Goal: Task Accomplishment & Management: Complete application form

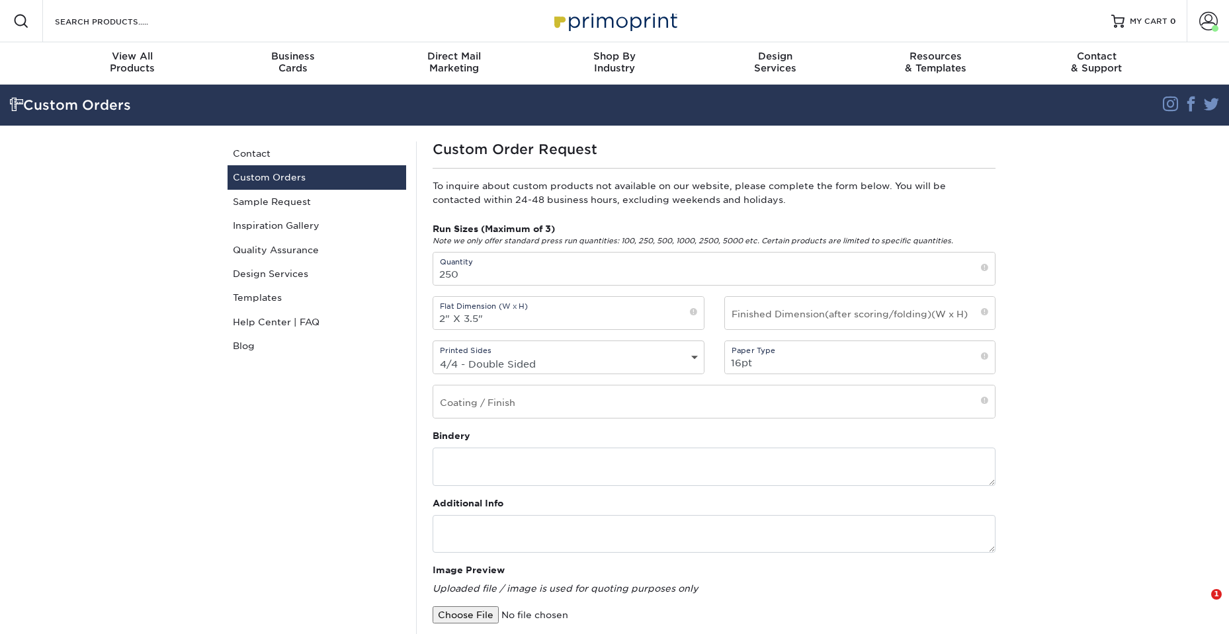
select select "4/4 - Double Sided"
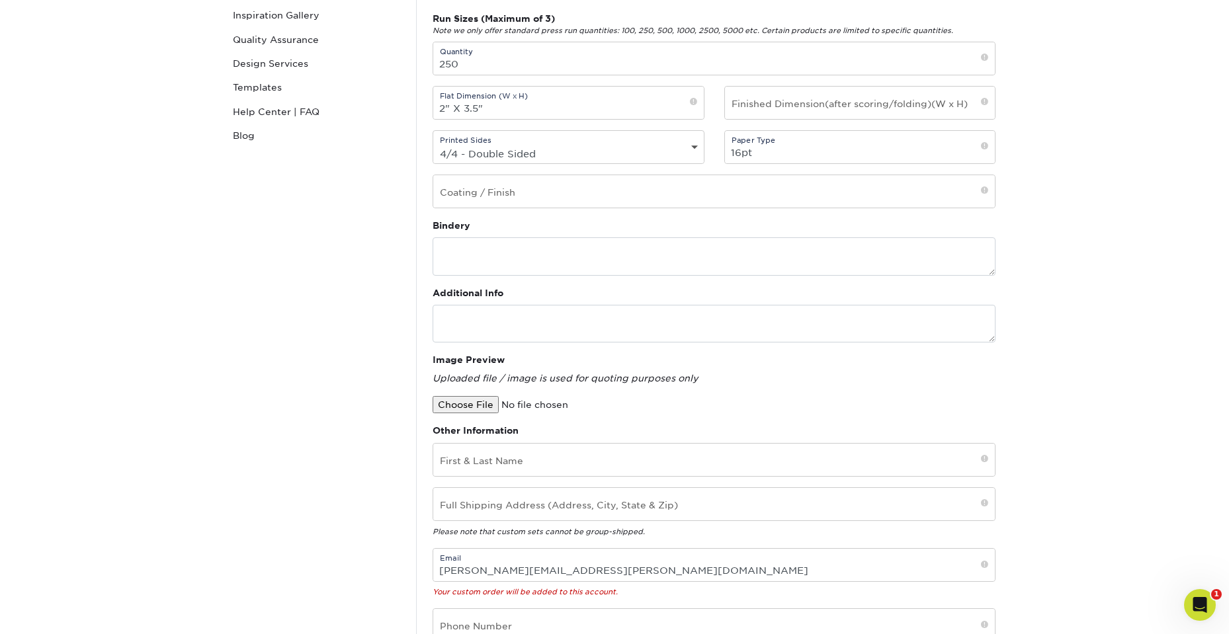
scroll to position [211, 0]
click at [596, 504] on input "text" at bounding box center [713, 503] width 561 height 32
click at [1018, 465] on section "Custom Orders Instagram Facebook Twitter Custom Orders Contact Custom Orders Sa…" at bounding box center [614, 319] width 1229 height 891
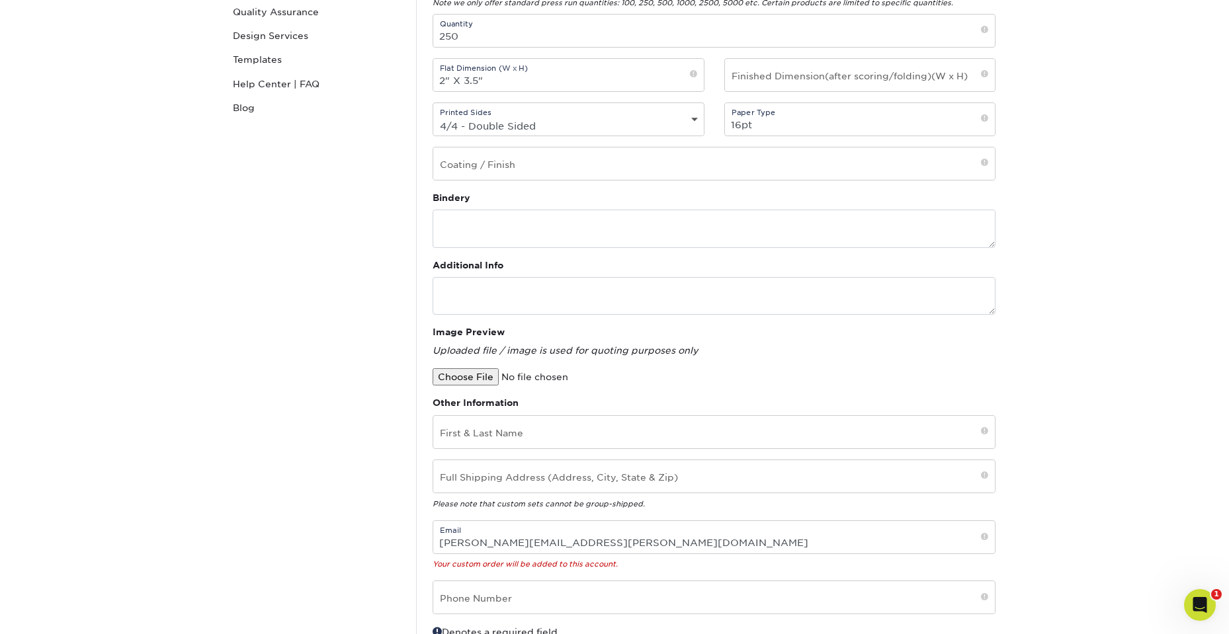
scroll to position [239, 0]
click at [1195, 600] on icon "Open Intercom Messenger" at bounding box center [1198, 603] width 22 height 22
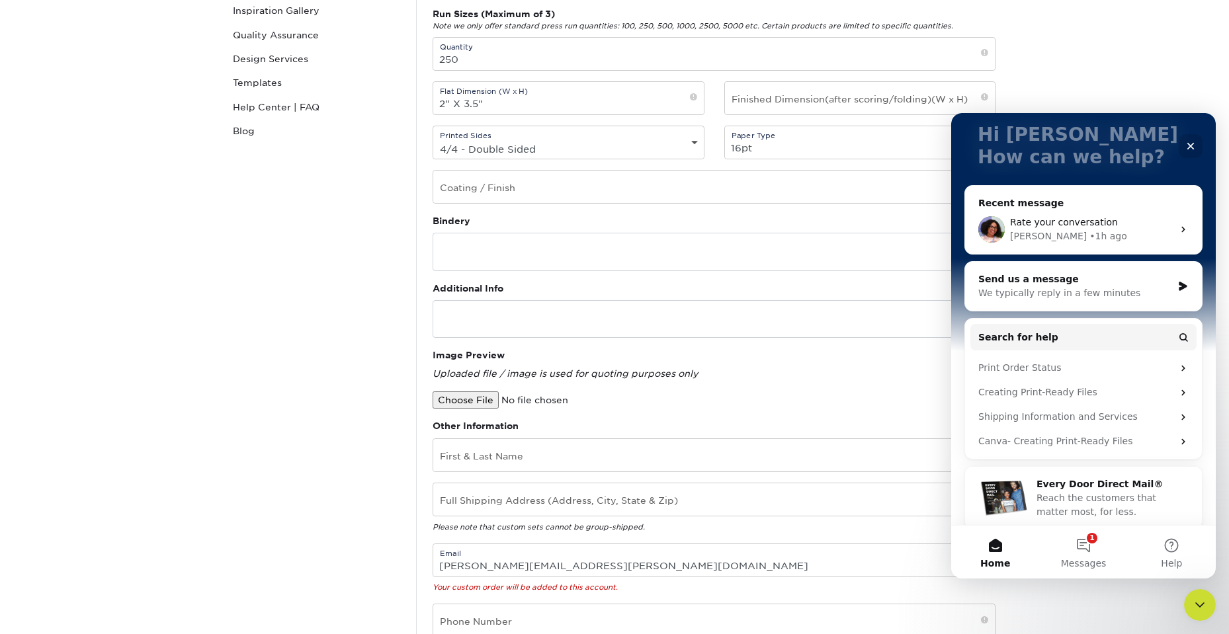
scroll to position [94, 0]
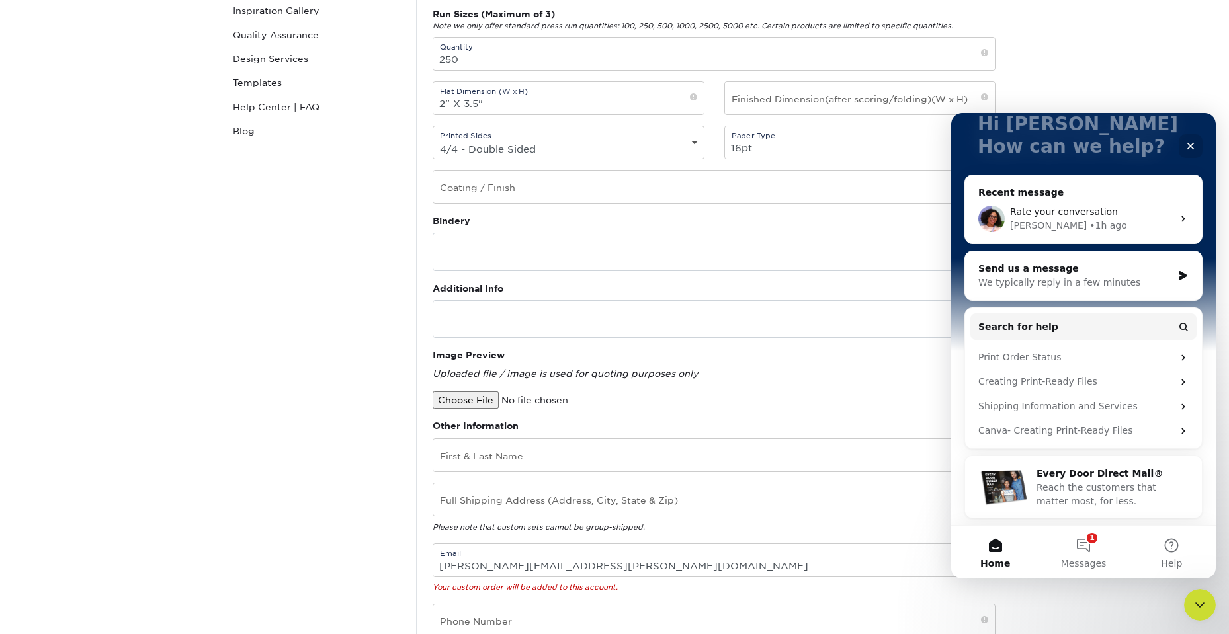
click at [1066, 208] on span "Rate your conversation" at bounding box center [1064, 211] width 108 height 11
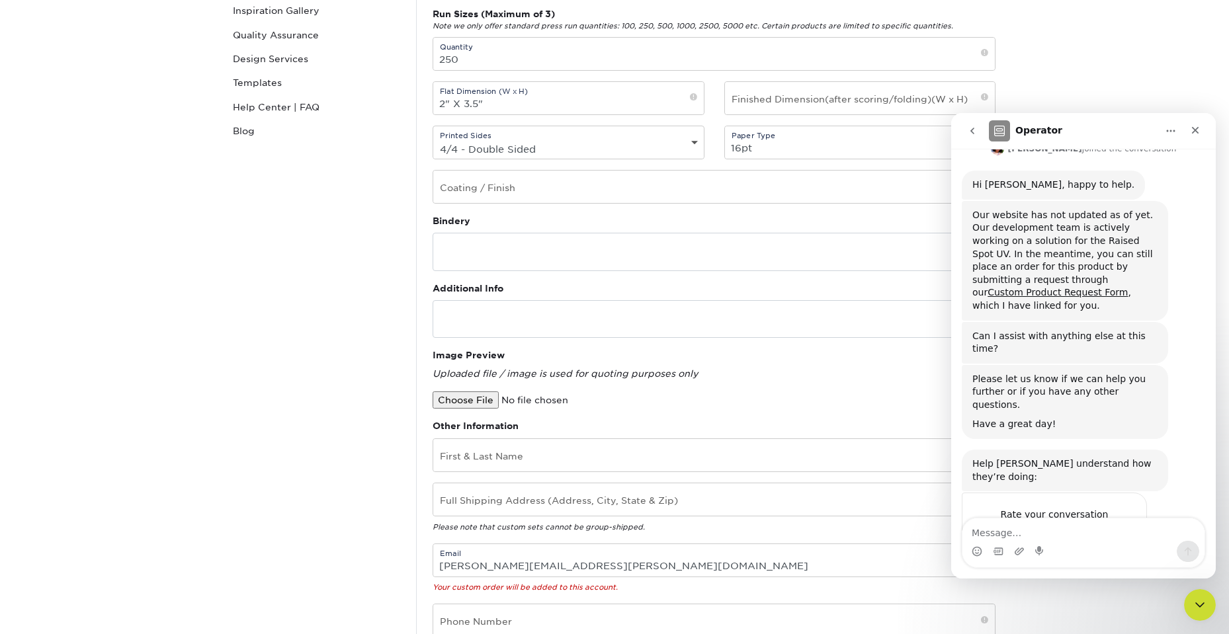
scroll to position [202, 0]
type textarea "this is a massive pita"
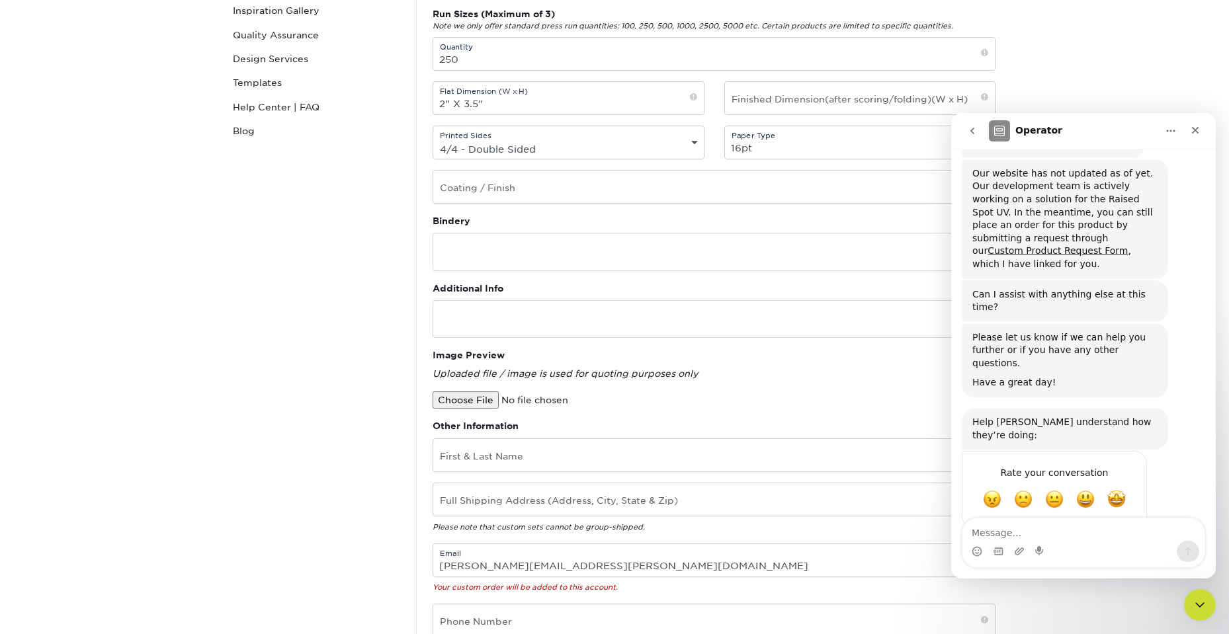
drag, startPoint x: 673, startPoint y: 168, endPoint x: 671, endPoint y: 177, distance: 9.5
click at [672, 171] on div "Run Sizes (Maximum of 3) Note we only offer standard press run quantities: 100,…" at bounding box center [714, 110] width 583 height 207
click at [670, 181] on input "text" at bounding box center [713, 187] width 561 height 32
click at [1086, 533] on textarea "Message…" at bounding box center [1083, 529] width 242 height 22
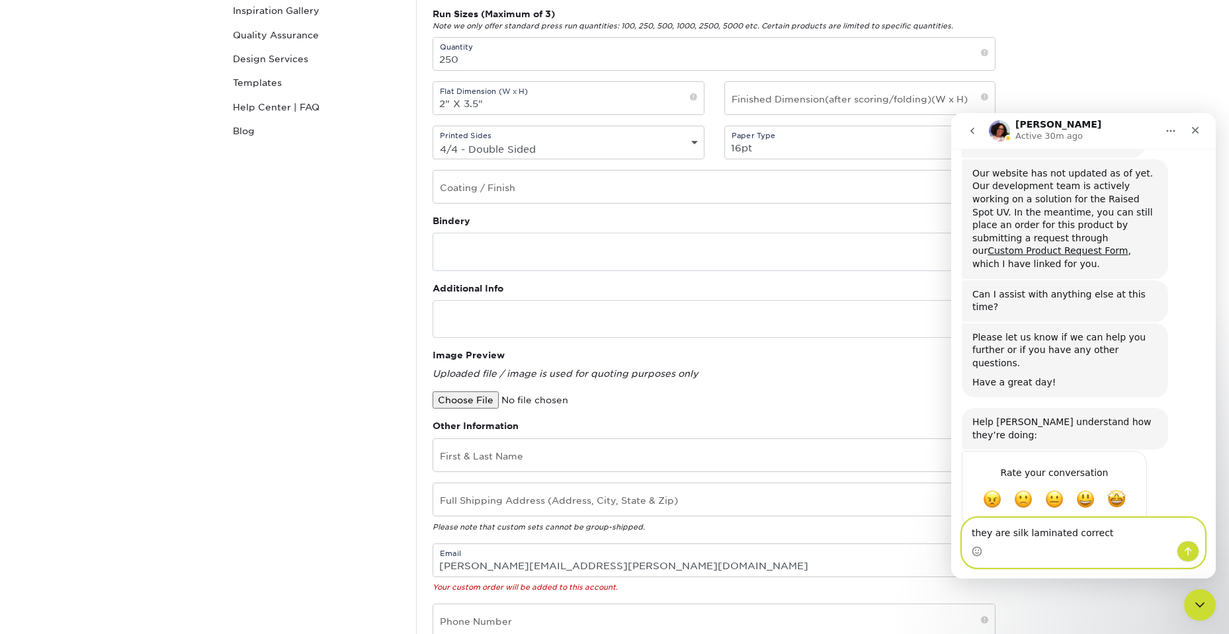
type textarea "they are silk laminated correct?"
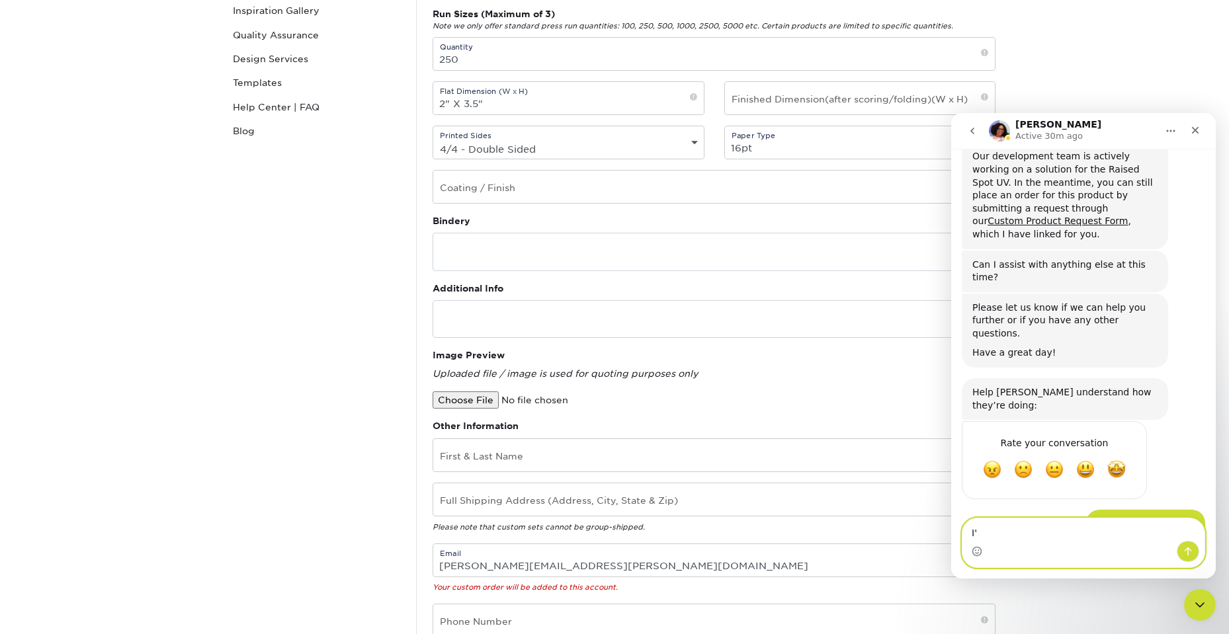
type textarea "I"
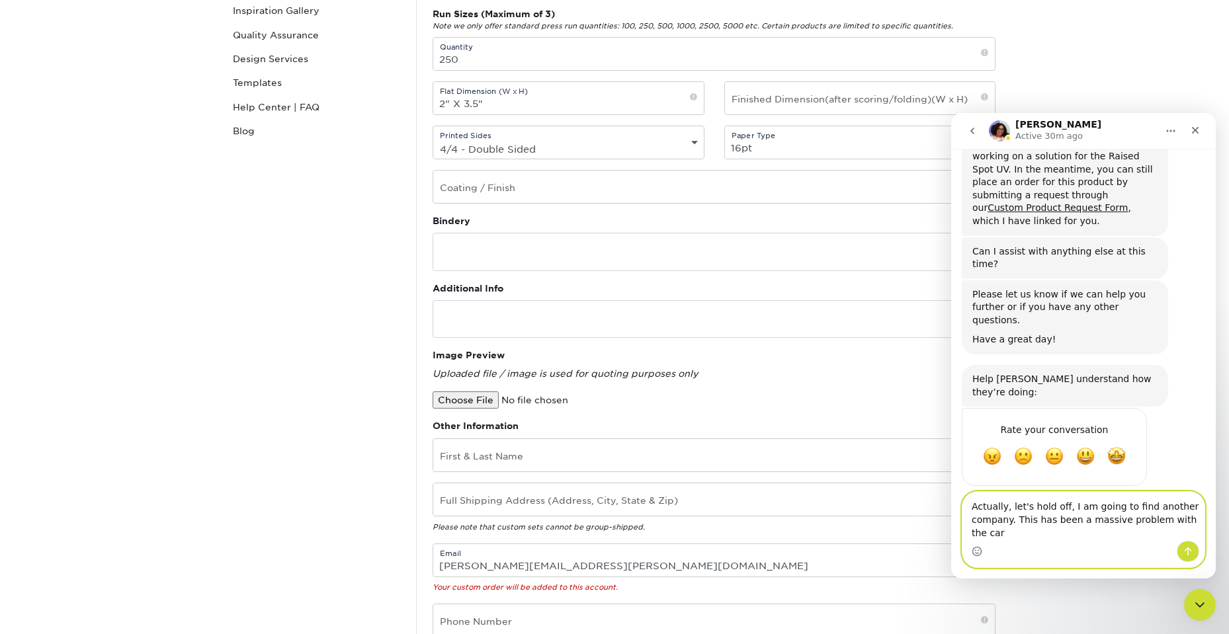
scroll to position [298, 0]
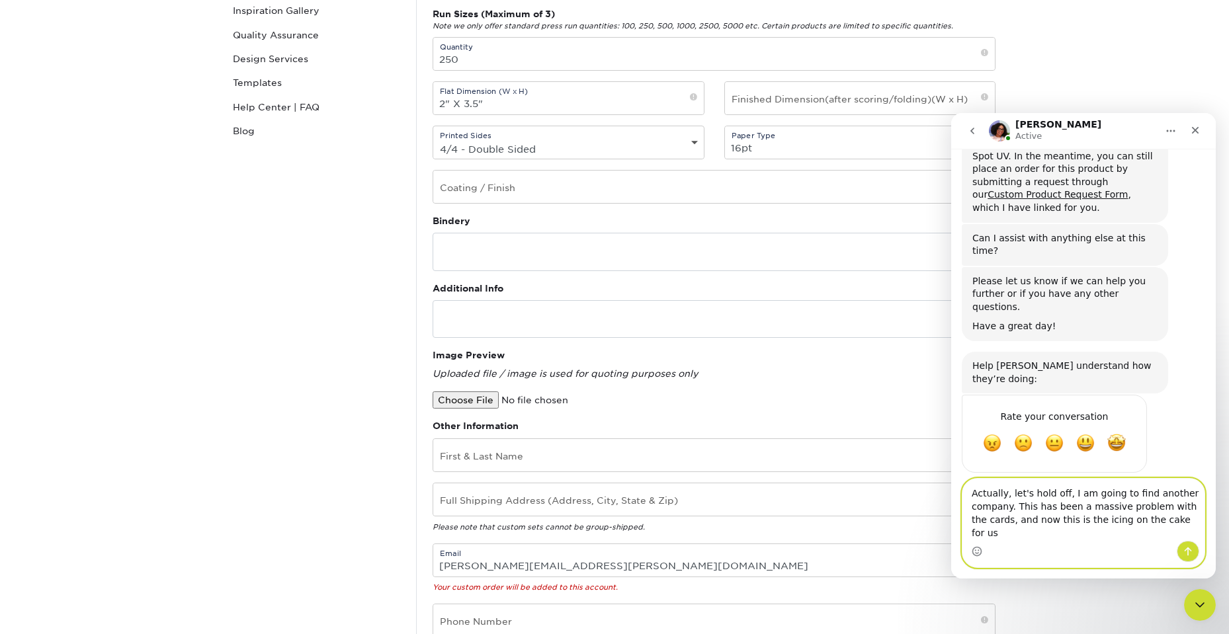
type textarea "Actually, let's hold off, I am going to find another company. This has been a m…"
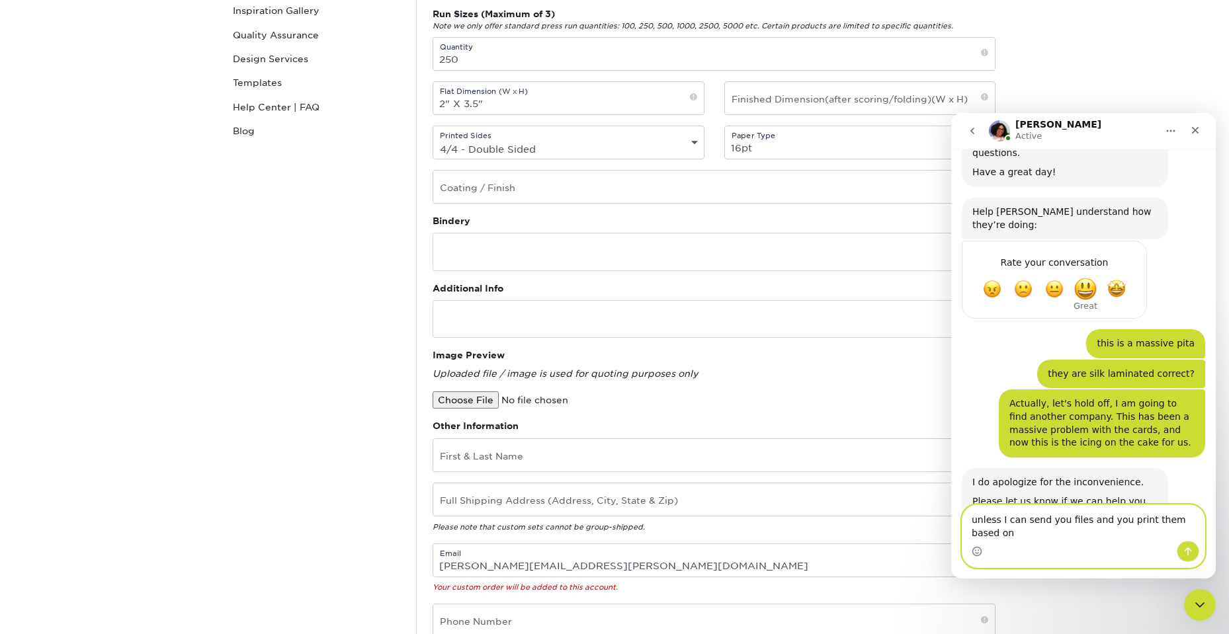
scroll to position [465, 0]
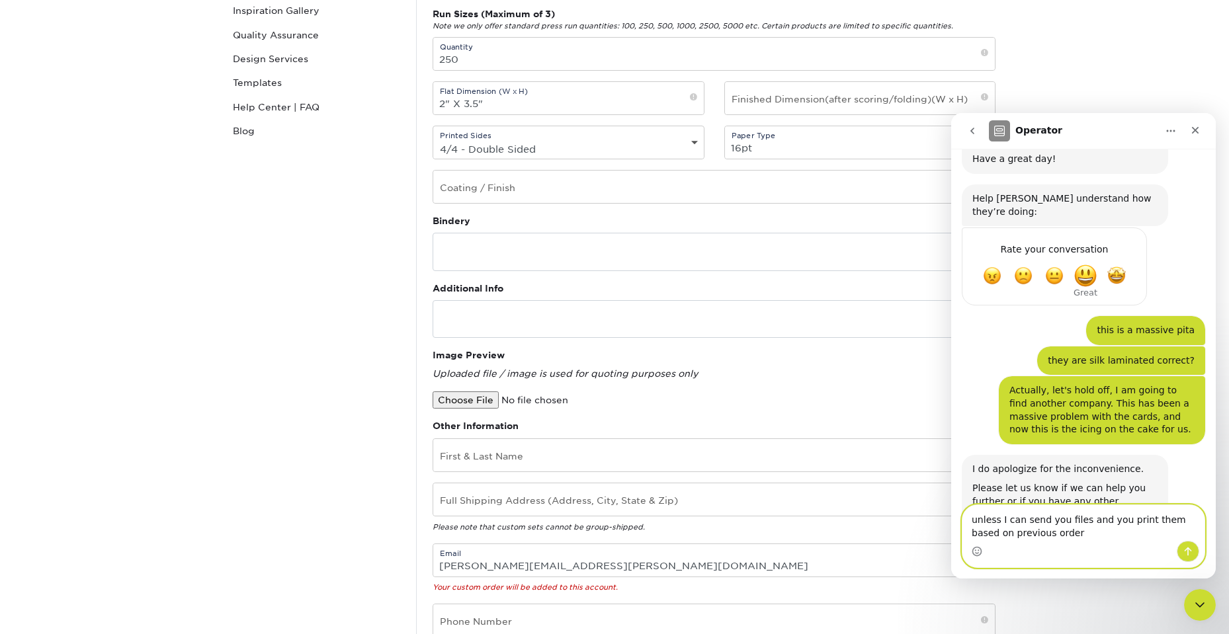
type textarea "unless I can send you files and you print them based on previous orders"
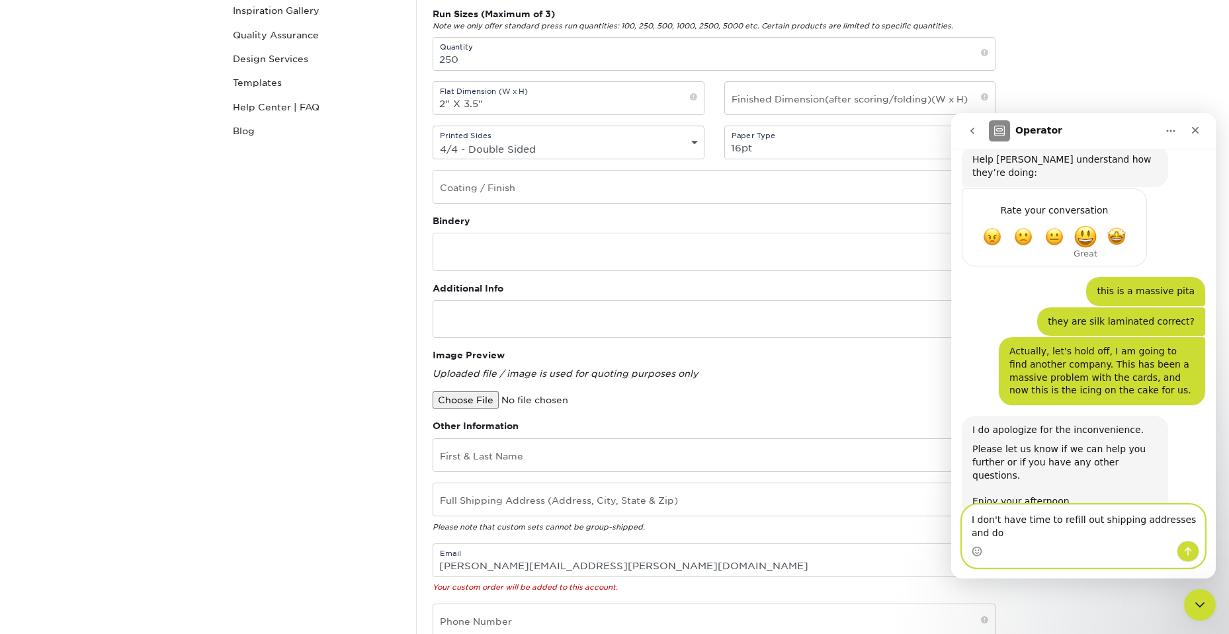
scroll to position [518, 0]
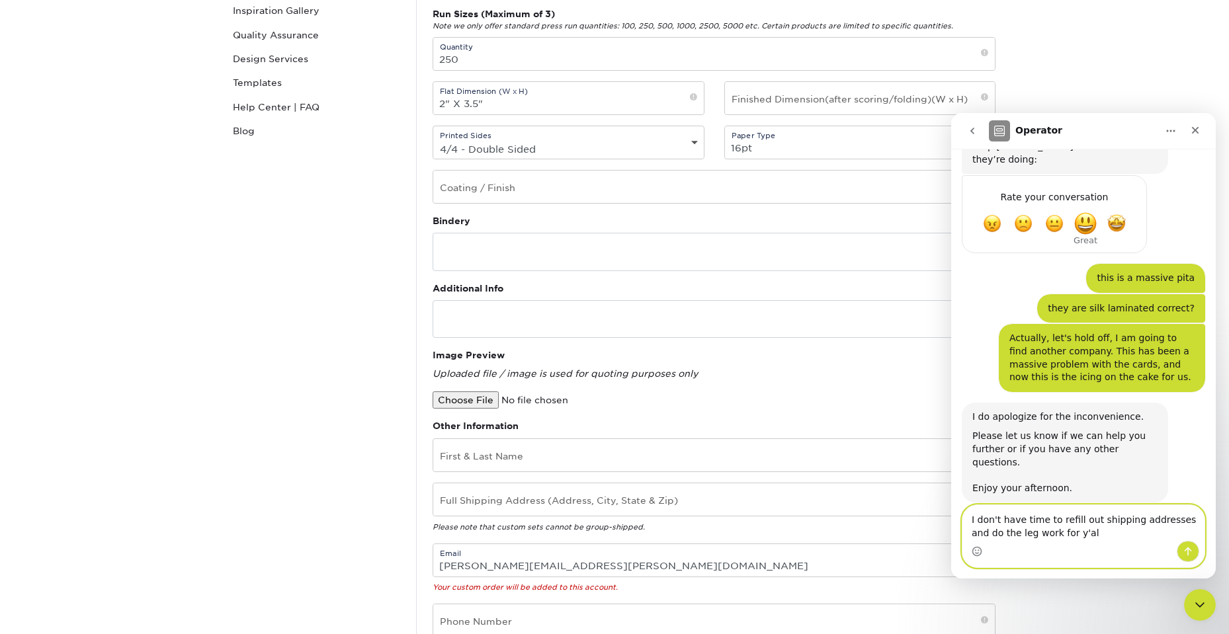
type textarea "I don't have time to refill out shipping addresses and do the leg work for y'all"
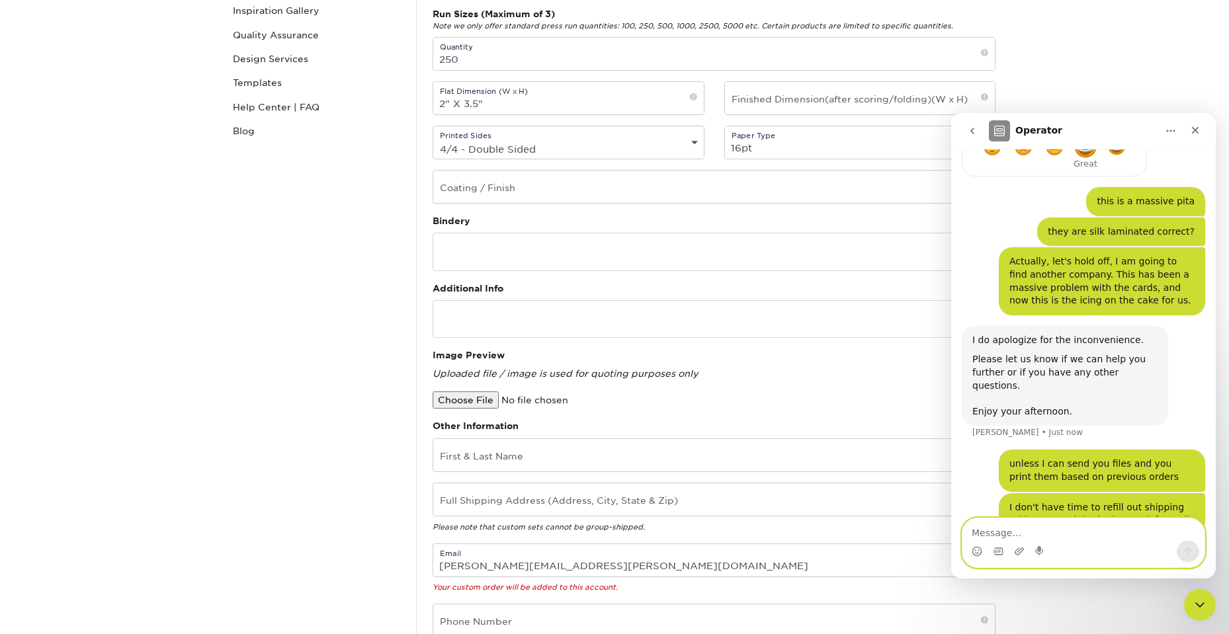
scroll to position [598, 0]
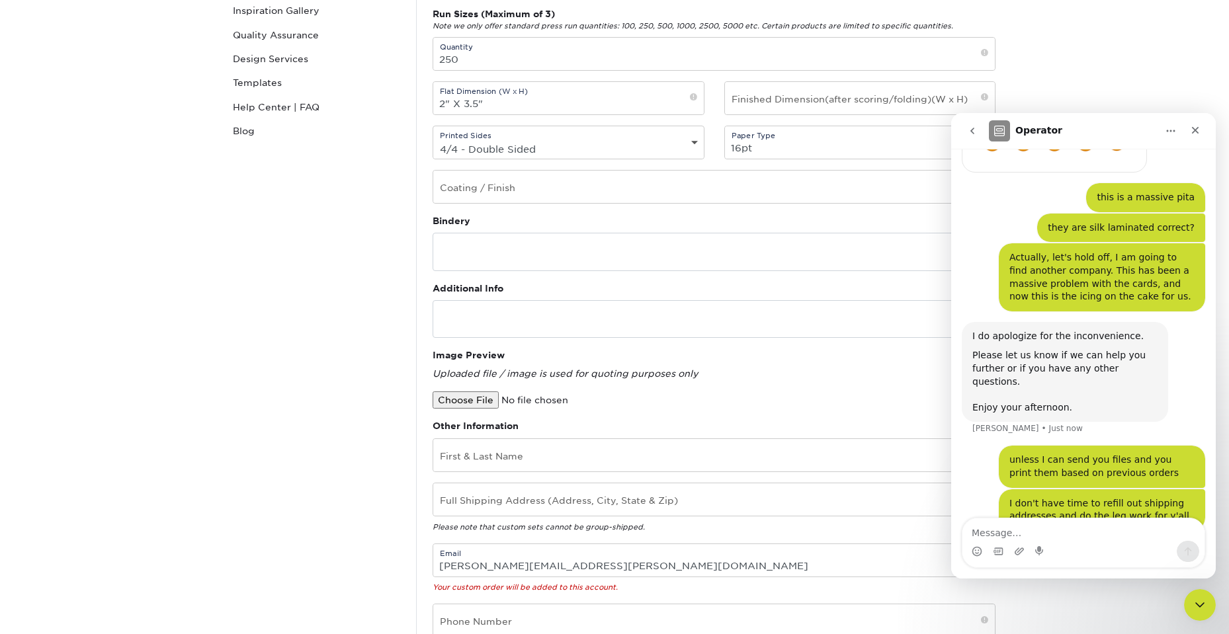
click at [1160, 335] on div "I do apologize for the inconvenience. Please let us know if we can help you fur…" at bounding box center [1064, 372] width 206 height 101
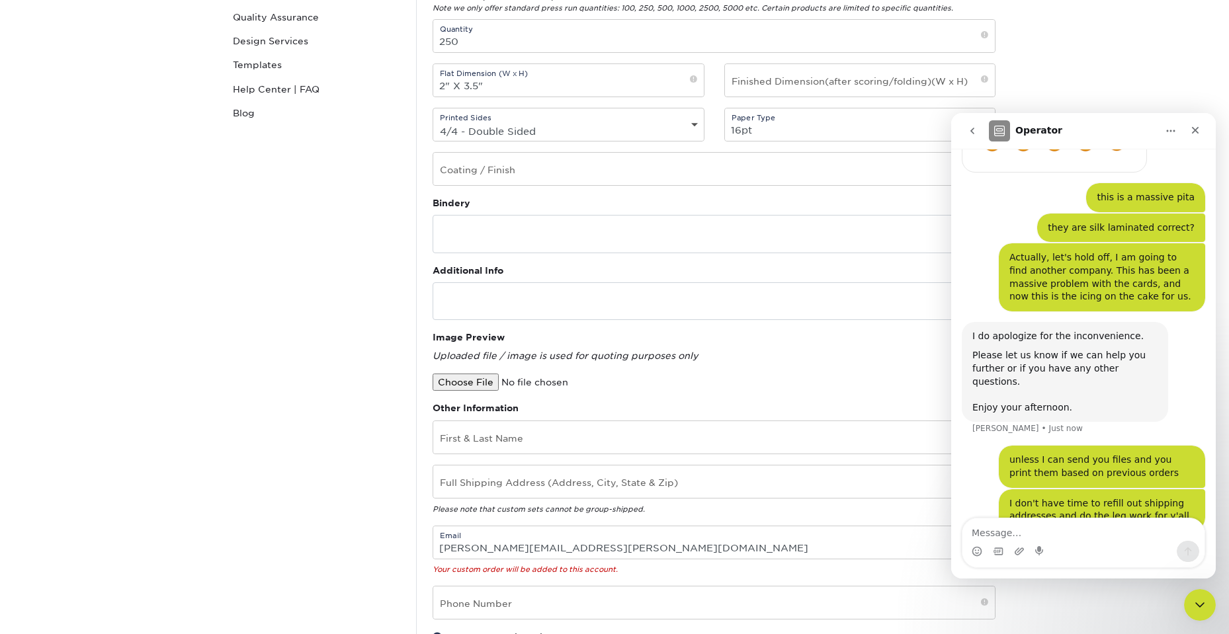
scroll to position [0, 0]
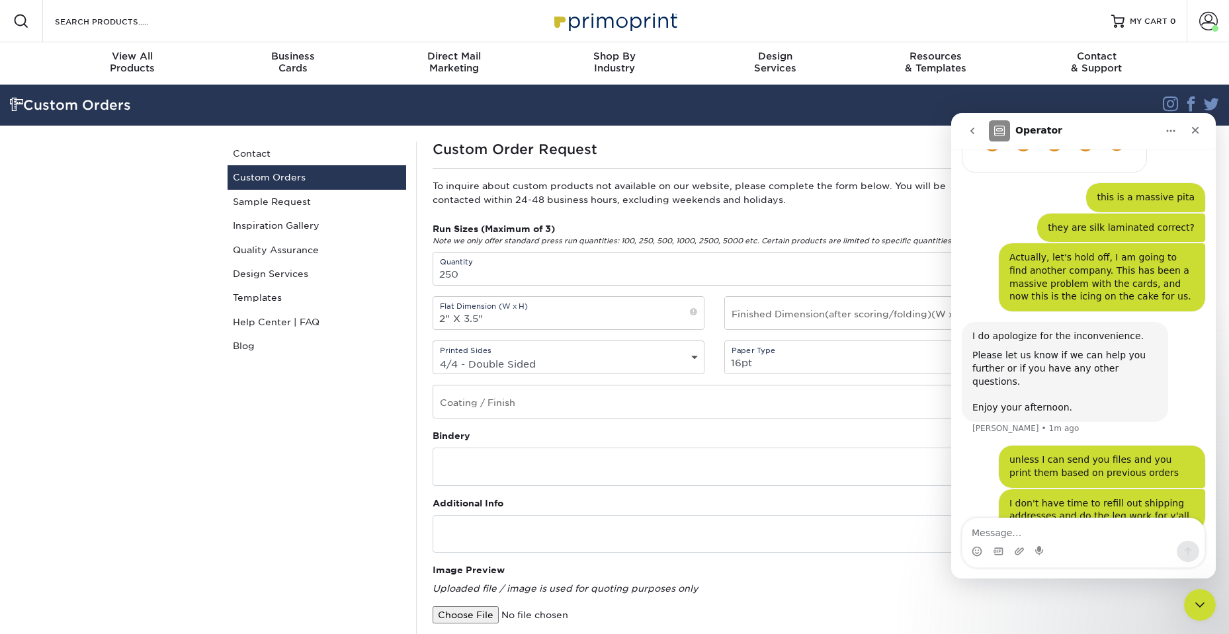
click at [729, 147] on h1 "Custom Order Request" at bounding box center [713, 149] width 563 height 16
click at [1195, 128] on icon "Close" at bounding box center [1195, 130] width 11 height 11
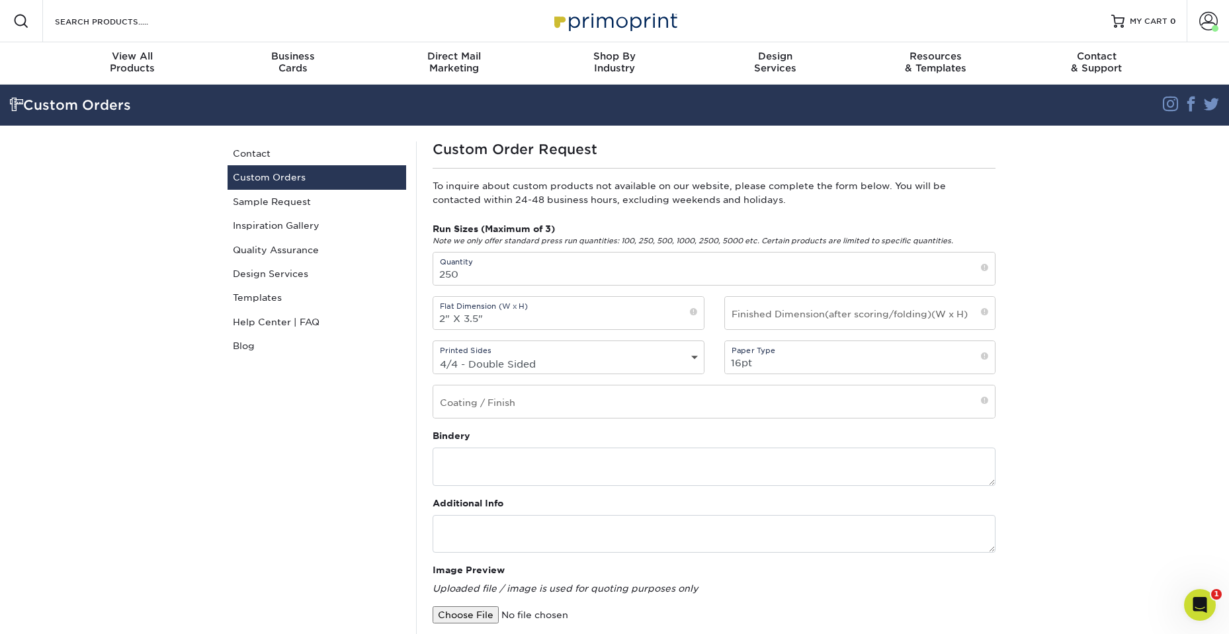
scroll to position [598, 0]
click at [1098, 215] on section "Custom Orders Instagram Facebook Twitter Custom Orders Contact Custom Orders Sa…" at bounding box center [614, 530] width 1229 height 891
click at [1139, 241] on section "Custom Orders Instagram Facebook Twitter Custom Orders Contact Custom Orders Sa…" at bounding box center [614, 530] width 1229 height 891
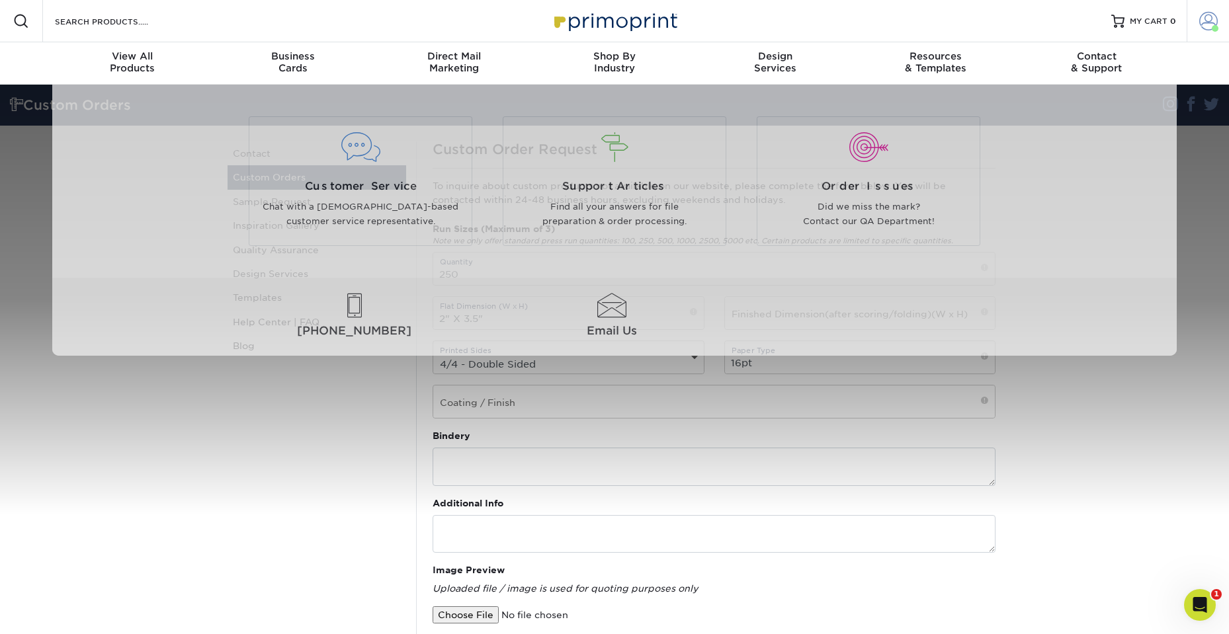
click at [1205, 24] on span at bounding box center [1208, 21] width 19 height 19
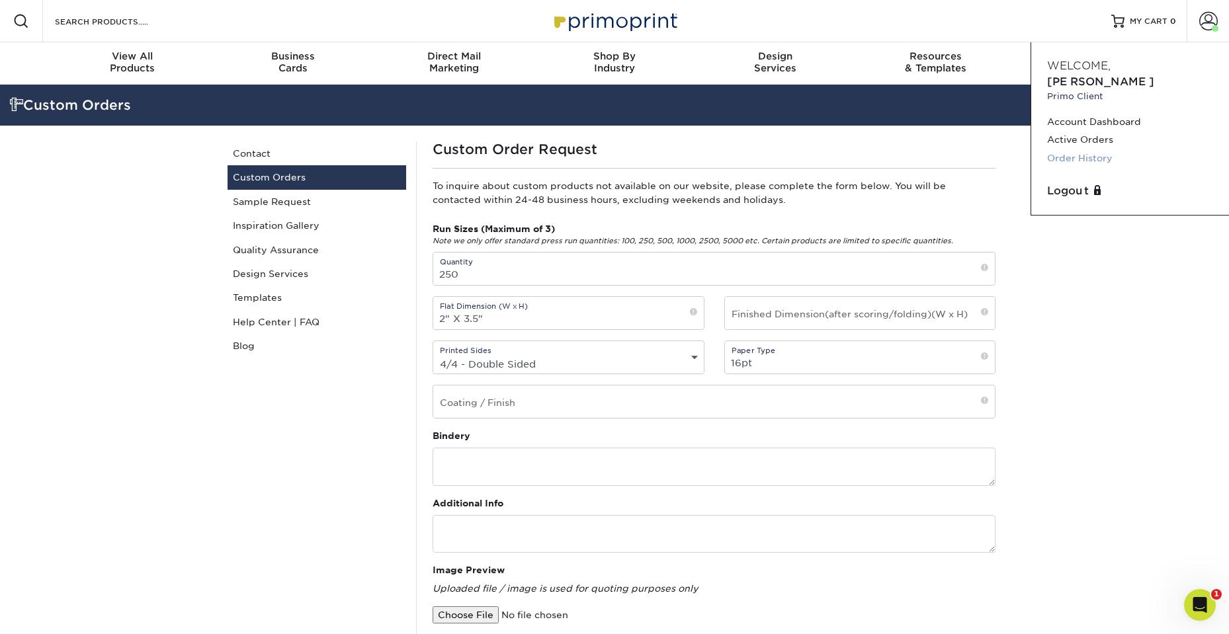
click at [1086, 149] on link "Order History" at bounding box center [1130, 158] width 166 height 18
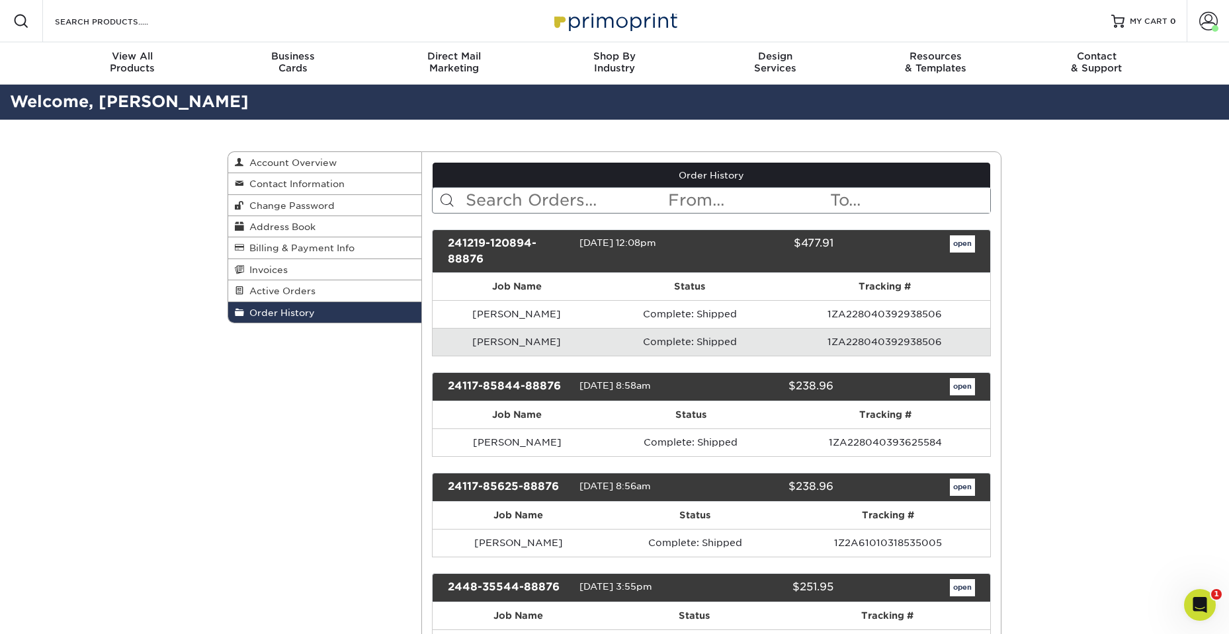
click at [977, 237] on div "open" at bounding box center [913, 251] width 141 height 32
click at [965, 243] on link "open" at bounding box center [961, 243] width 25 height 17
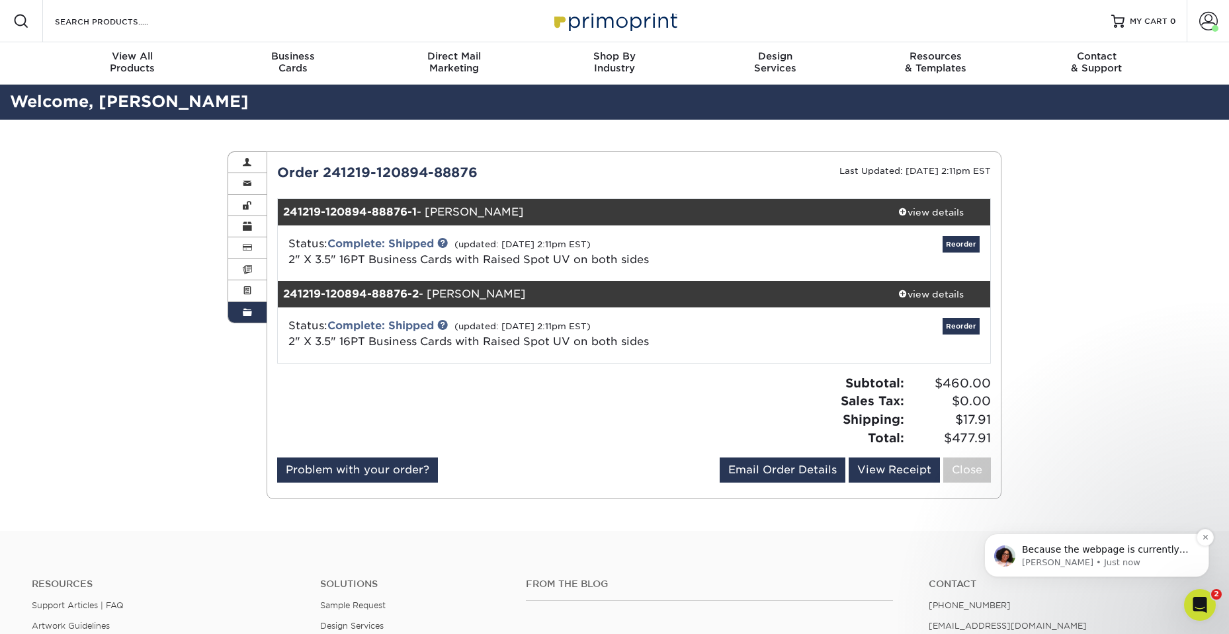
click at [1133, 545] on p "Because the webpage is currently not working at the moment, a custom order is u…" at bounding box center [1107, 550] width 171 height 13
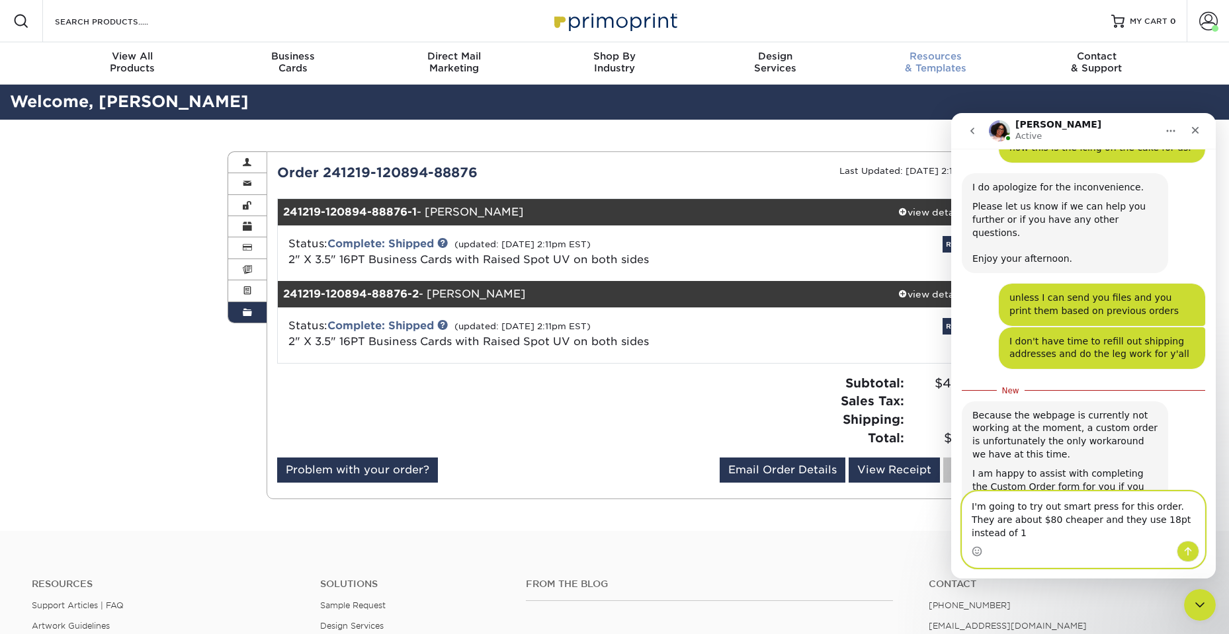
scroll to position [758, 0]
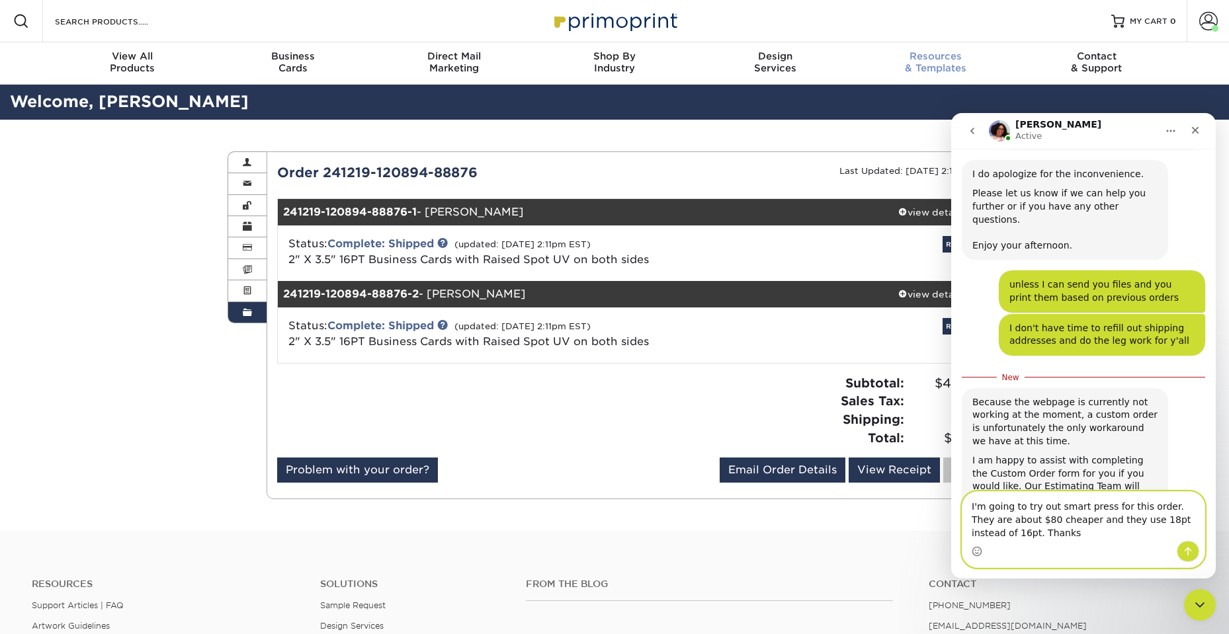
type textarea "I'm going to try out smart press for this order. They are about $80 cheaper and…"
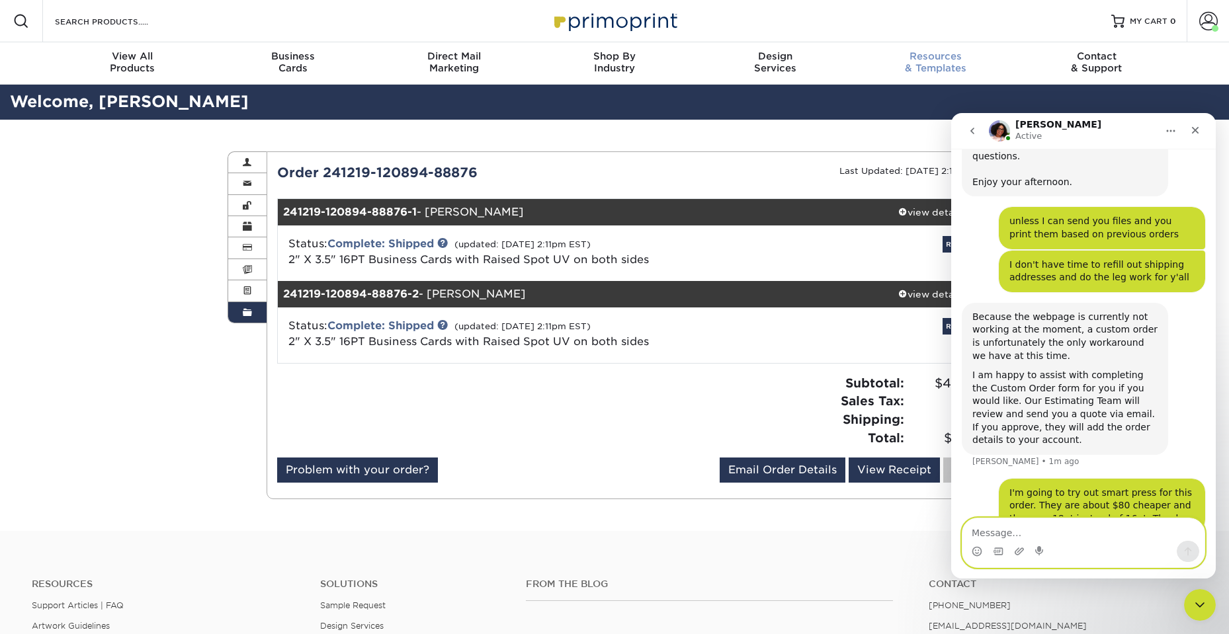
scroll to position [827, 0]
